Goal: Task Accomplishment & Management: Complete application form

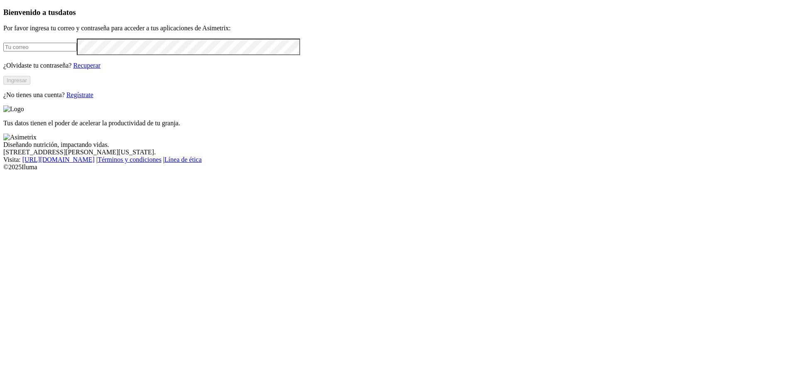
type input "jorge.cifuentes@asimetrix.co"
click at [93, 98] on link "Regístrate" at bounding box center [79, 94] width 27 height 7
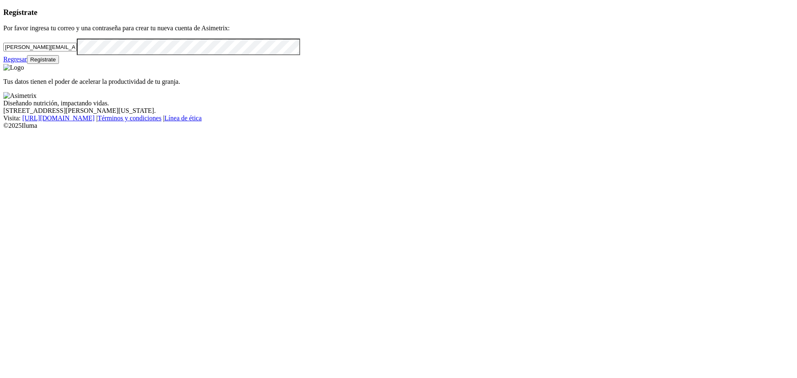
click at [270, 64] on div "Regístrate Por favor ingresa tu correo y una contraseña para crear tu nueva cue…" at bounding box center [398, 36] width 790 height 56
click at [20, 64] on div "Regístrate Por favor ingresa tu correo y una contraseña para crear tu nueva cue…" at bounding box center [398, 36] width 790 height 56
drag, startPoint x: 181, startPoint y: 109, endPoint x: 23, endPoint y: 104, distance: 158.2
click at [23, 64] on div "Regístrate Por favor ingresa tu correo y una contraseña para crear tu nueva cue…" at bounding box center [398, 36] width 790 height 56
click at [262, 64] on div "Regresar Regístrate" at bounding box center [398, 59] width 790 height 9
